Goal: Task Accomplishment & Management: Manage account settings

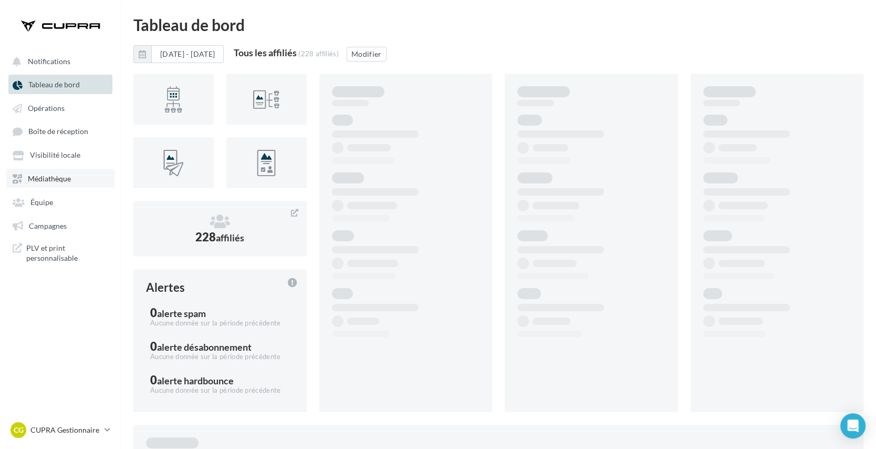
click at [49, 180] on span "Médiathèque" at bounding box center [49, 178] width 43 height 9
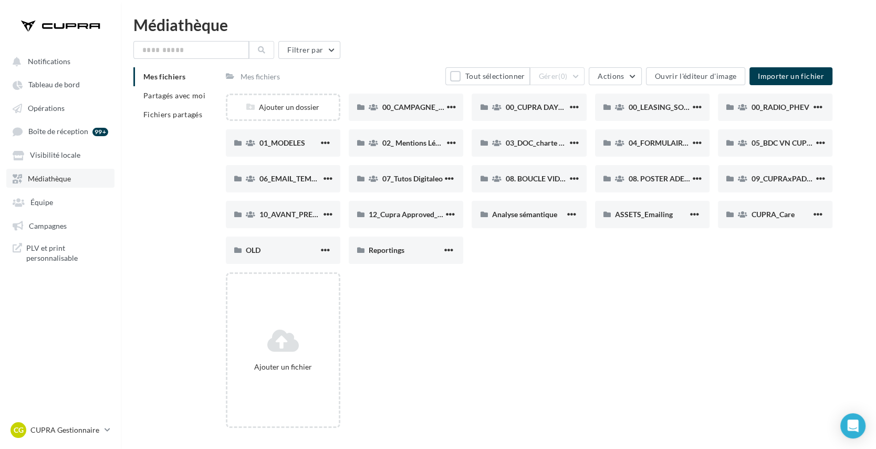
click at [49, 180] on span "Médiathèque" at bounding box center [49, 178] width 43 height 9
click at [397, 112] on div "00_CAMPAGNE_SEPTEMBRE" at bounding box center [406, 106] width 115 height 27
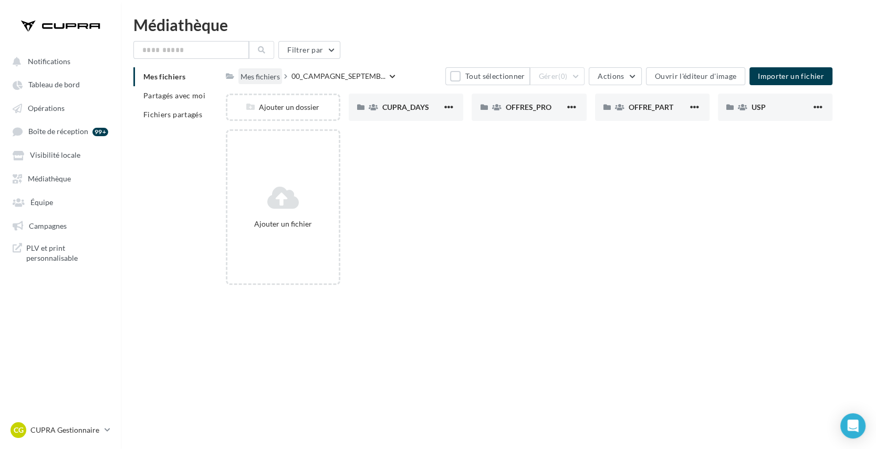
click at [262, 75] on div "Mes fichiers" at bounding box center [260, 76] width 39 height 11
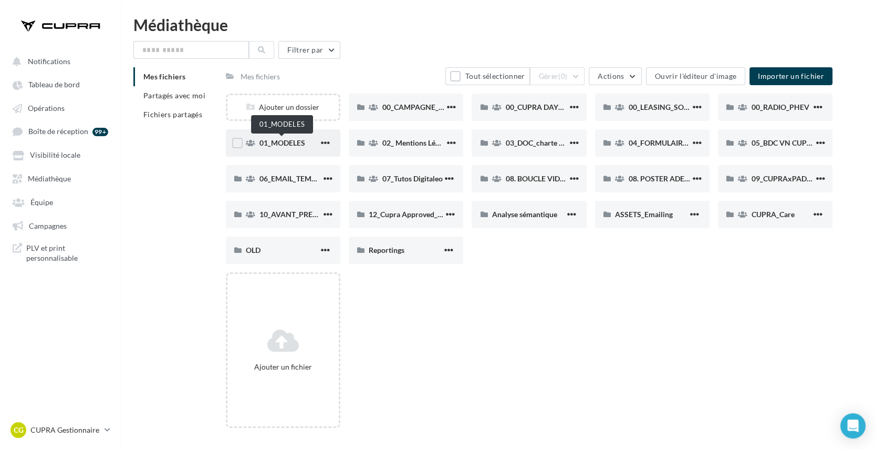
click at [259, 141] on span "01_MODELES" at bounding box center [282, 142] width 46 height 9
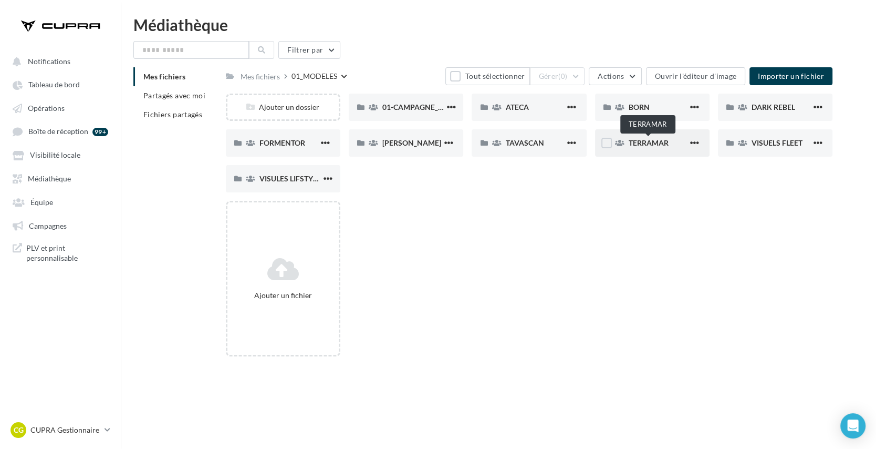
click at [657, 145] on span "TERRAMAR" at bounding box center [649, 142] width 40 height 9
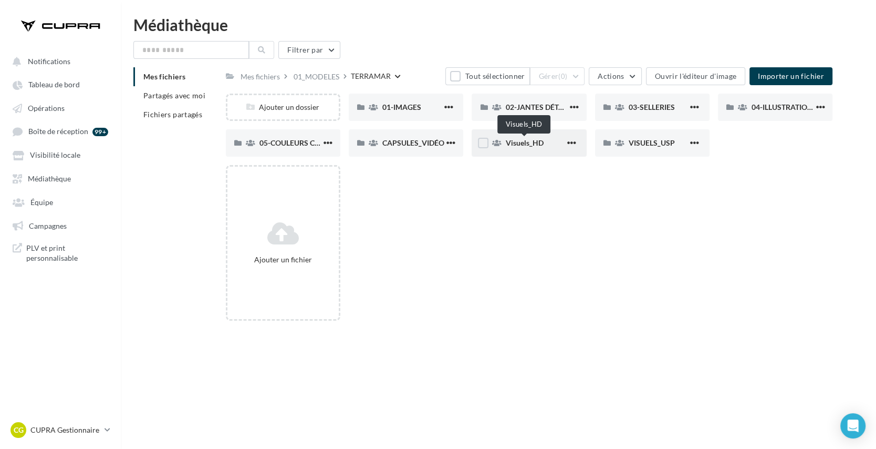
click at [513, 140] on span "Visuels_HD" at bounding box center [524, 142] width 38 height 9
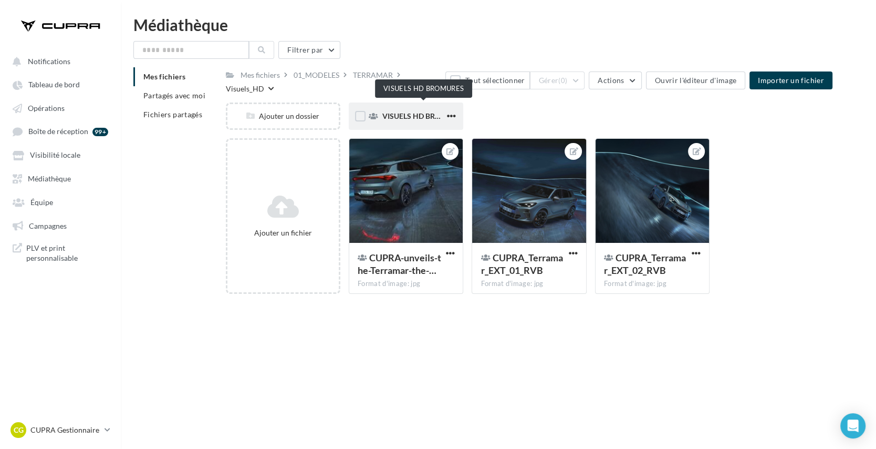
click at [428, 111] on span "VISUELS HD BROMURES" at bounding box center [424, 115] width 84 height 9
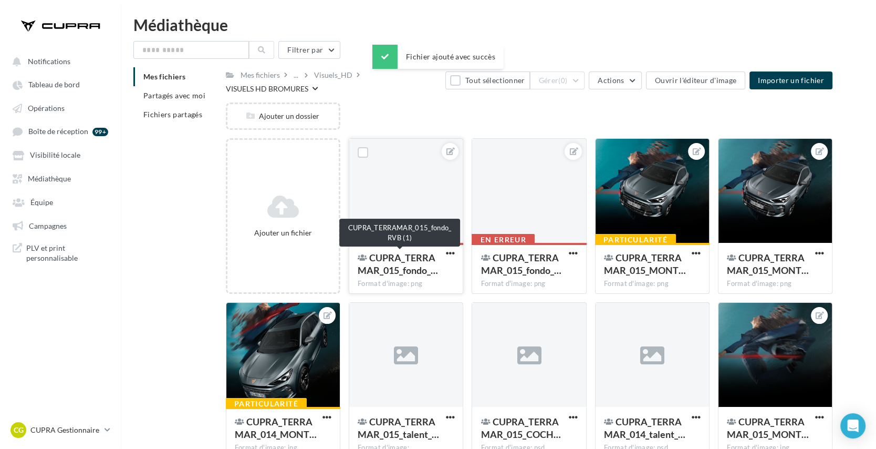
click at [407, 261] on span "CUPRA_TERRAMAR_015_fondo_…" at bounding box center [398, 264] width 80 height 24
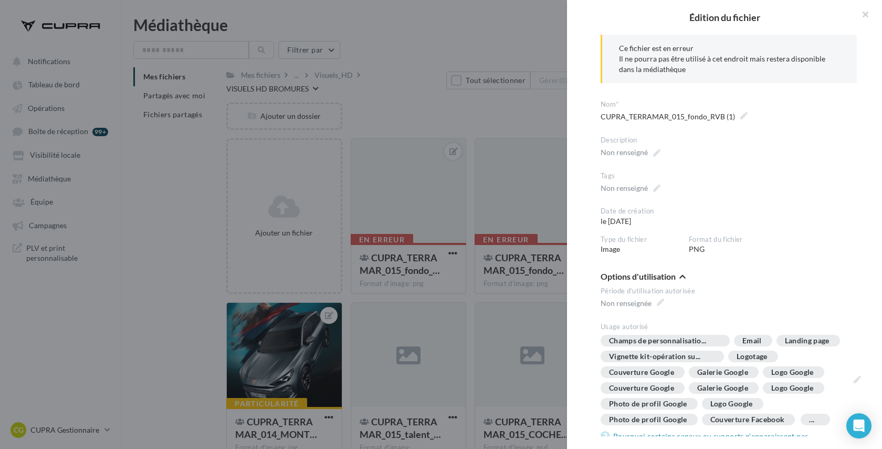
click at [461, 109] on div at bounding box center [441, 224] width 882 height 449
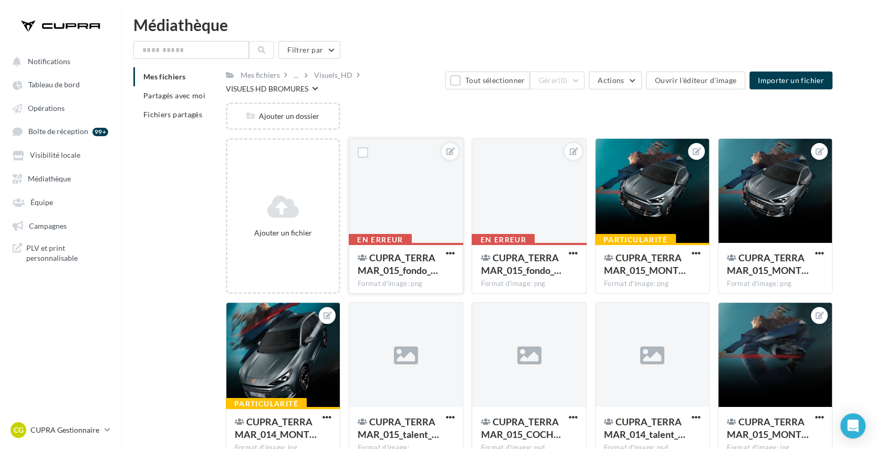
click at [431, 269] on span "CUPRA_TERRAMAR_015_fondo_…" at bounding box center [398, 264] width 80 height 24
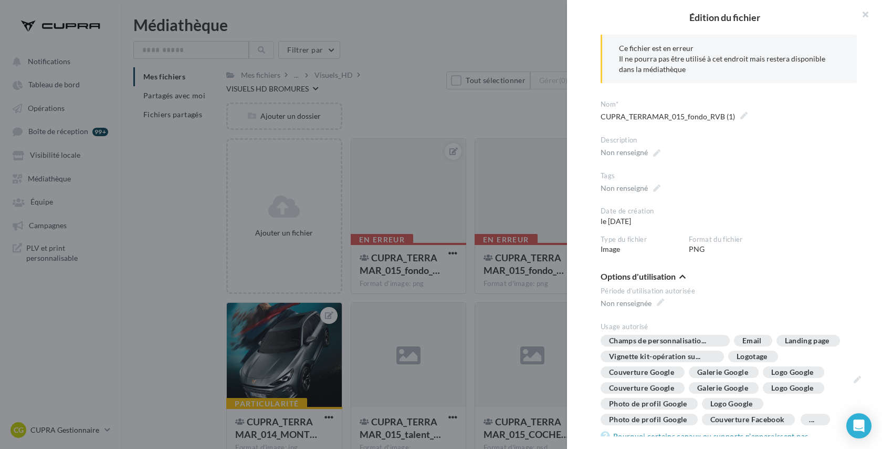
drag, startPoint x: 635, startPoint y: 63, endPoint x: 727, endPoint y: 74, distance: 92.5
click at [727, 74] on div "Il ne pourra pas être utilisé à cet endroit mais restera disponible dans la méd…" at bounding box center [729, 64] width 221 height 21
click at [504, 122] on div at bounding box center [441, 224] width 882 height 449
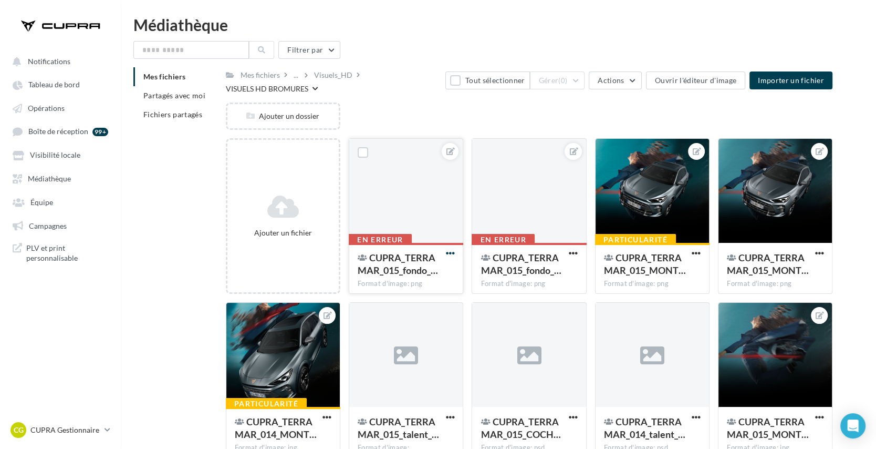
click at [449, 254] on span "button" at bounding box center [449, 252] width 9 height 9
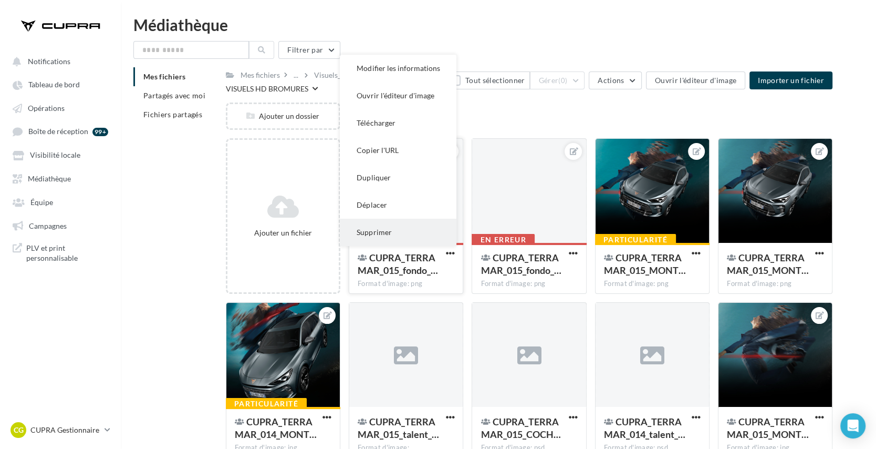
click at [414, 236] on button "Supprimer" at bounding box center [398, 231] width 117 height 27
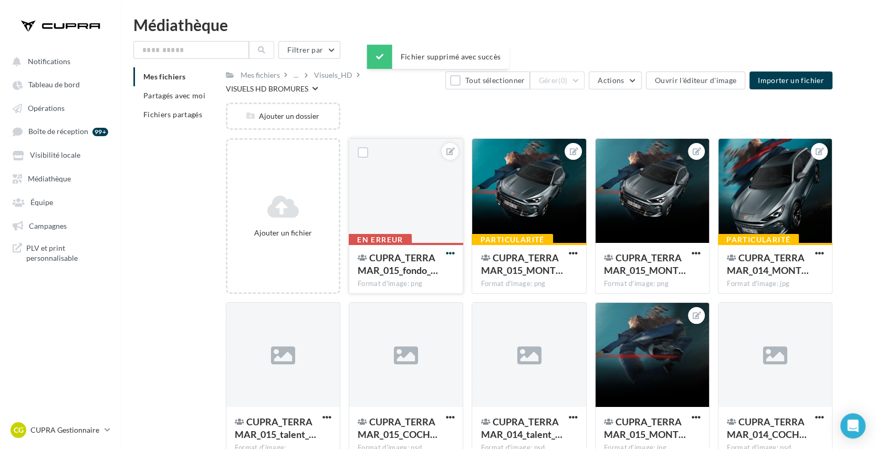
click at [450, 251] on span "button" at bounding box center [449, 252] width 9 height 9
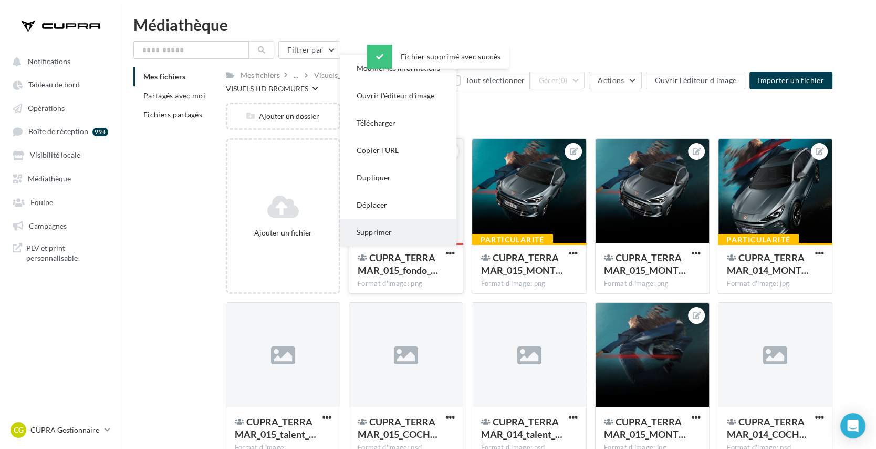
click at [433, 233] on button "Supprimer" at bounding box center [398, 231] width 117 height 27
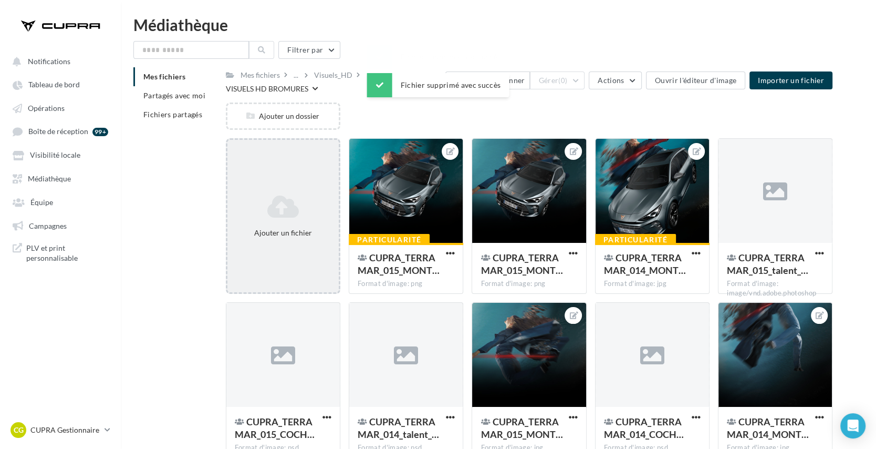
click at [330, 214] on icon at bounding box center [283, 206] width 103 height 25
